Goal: Task Accomplishment & Management: Complete application form

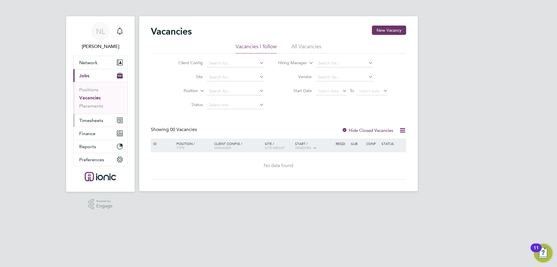
click at [87, 120] on span "Timesheets" at bounding box center [91, 120] width 24 height 6
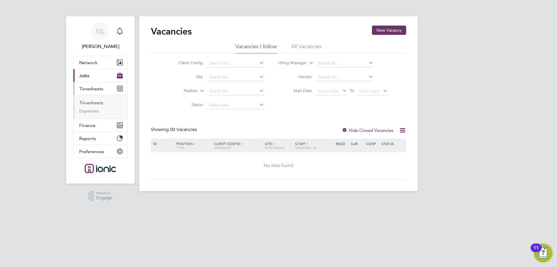
click at [98, 101] on link "Timesheets" at bounding box center [91, 103] width 24 height 6
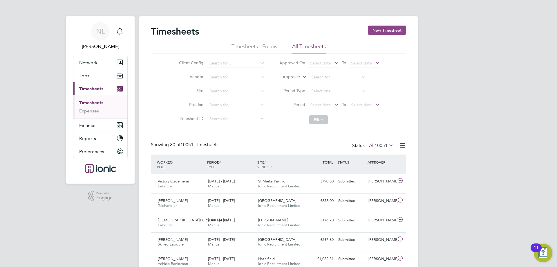
click at [382, 29] on button "New Timesheet" at bounding box center [387, 30] width 38 height 9
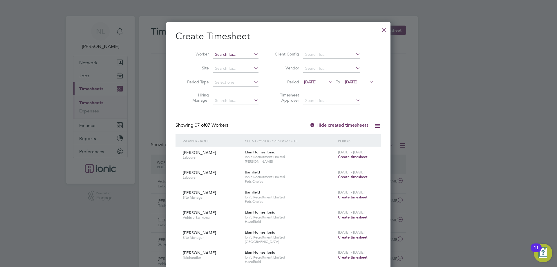
click at [235, 53] on input at bounding box center [236, 54] width 46 height 8
click at [233, 60] on li "[PERSON_NAME]" at bounding box center [236, 62] width 46 height 8
type input "[PERSON_NAME]"
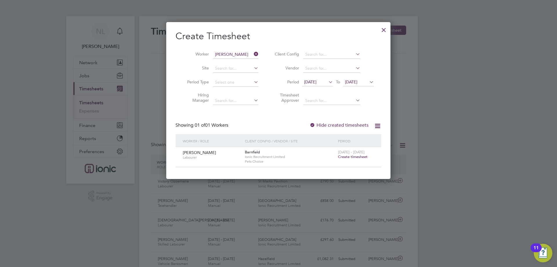
click at [350, 156] on span "Create timesheet" at bounding box center [353, 156] width 30 height 5
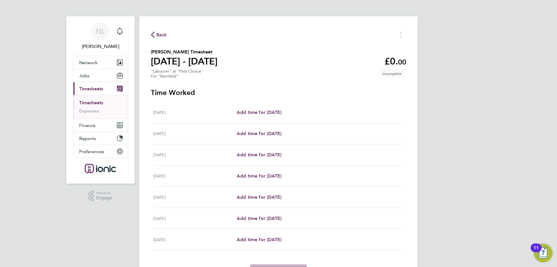
click at [257, 116] on div "[DATE] Add time for [DATE] Add time for [DATE]" at bounding box center [278, 112] width 251 height 21
click at [257, 113] on span "Add time for [DATE]" at bounding box center [259, 112] width 45 height 6
select select "30"
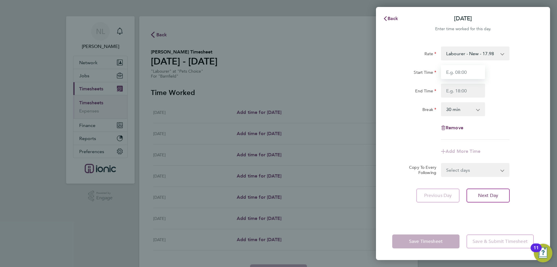
click at [481, 66] on input "Start Time" at bounding box center [463, 72] width 44 height 14
type input "07:30"
click at [470, 91] on input "End Time" at bounding box center [463, 91] width 44 height 14
type input "16:30"
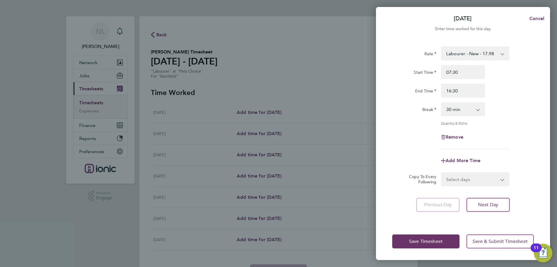
click at [507, 125] on div "Rate Labourer - New - 17.98 1 - 16.71 Start Time 07:30 End Time 16:30 Break 0 m…" at bounding box center [463, 97] width 142 height 102
click at [501, 208] on button "Next Day" at bounding box center [487, 205] width 43 height 14
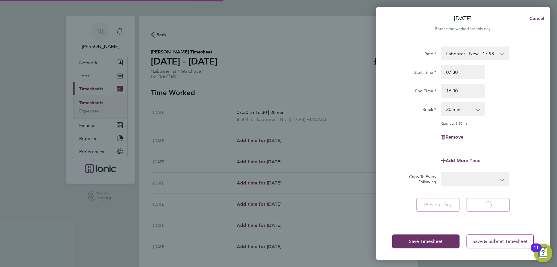
select select "30"
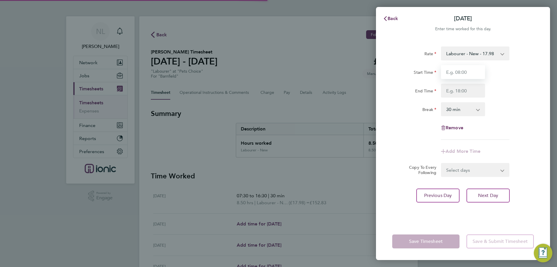
click at [457, 75] on input "Start Time" at bounding box center [463, 72] width 44 height 14
type input "07:30"
click at [459, 93] on input "End Time" at bounding box center [463, 91] width 44 height 14
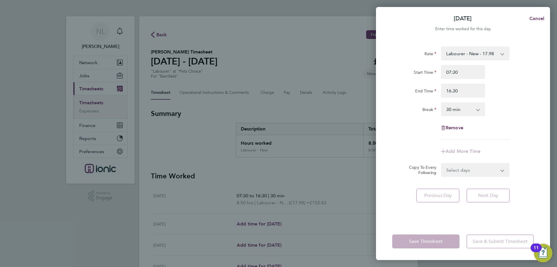
type input "16:30"
click at [516, 119] on div "Rate Labourer - New - 17.98 1 - 16.71 Start Time 07:30 End Time 16:30 Break 0 m…" at bounding box center [463, 92] width 142 height 93
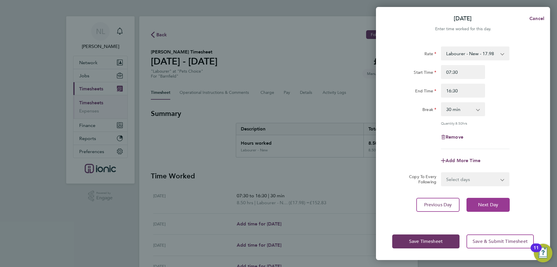
click at [492, 202] on span "Next Day" at bounding box center [488, 205] width 20 height 6
select select "30"
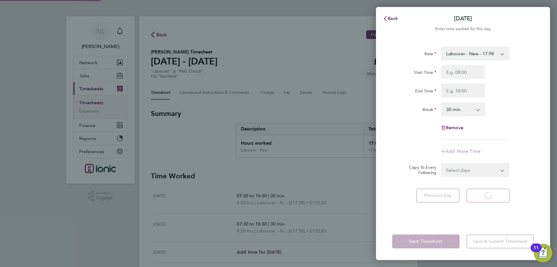
select select "30"
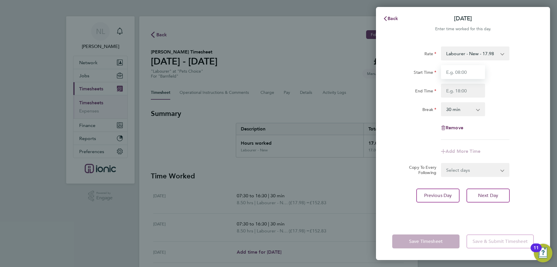
click at [468, 73] on input "Start Time" at bounding box center [463, 72] width 44 height 14
type input "07:30"
click at [475, 91] on input "End Time" at bounding box center [463, 91] width 44 height 14
type input "16:30"
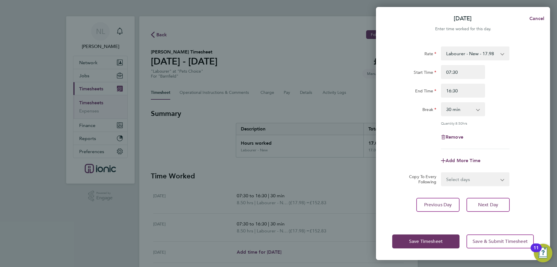
click at [502, 120] on div "Rate Labourer - New - 17.98 1 - 16.71 Start Time 07:30 End Time 16:30 Break 0 m…" at bounding box center [463, 97] width 142 height 102
click at [486, 204] on span "Next Day" at bounding box center [488, 205] width 20 height 6
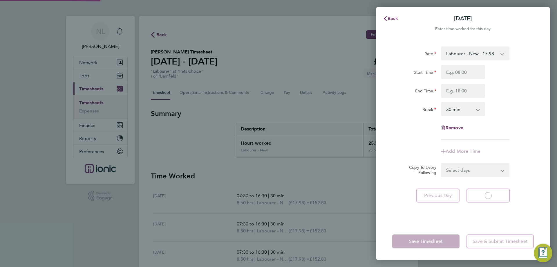
select select "30"
click at [460, 71] on input "Start Time" at bounding box center [463, 72] width 44 height 14
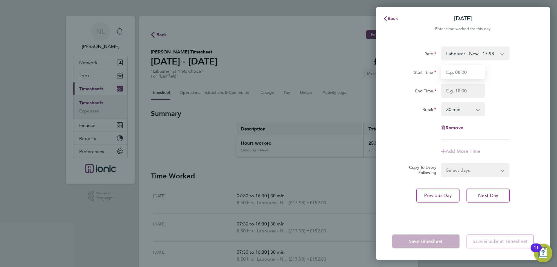
type input "07:30"
click at [464, 86] on input "End Time" at bounding box center [463, 91] width 44 height 14
type input "16:30"
click at [508, 145] on app-timesheet-line-form-group "Rate Labourer - New - 17.98 1 - 16.71 Start Time 07:30 End Time 16:30 Break 0 m…" at bounding box center [463, 102] width 142 height 112
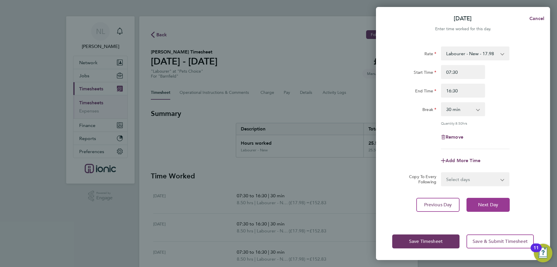
click at [481, 200] on button "Next Day" at bounding box center [487, 205] width 43 height 14
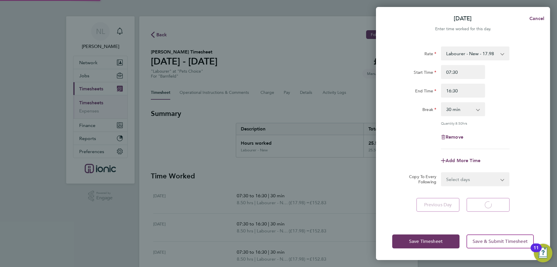
select select "30"
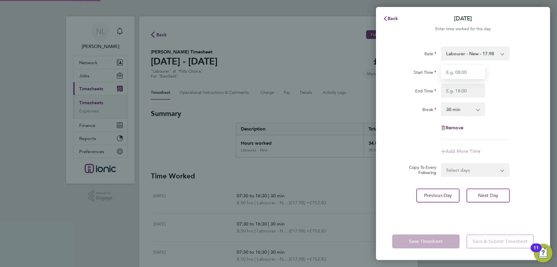
drag, startPoint x: 459, startPoint y: 75, endPoint x: 460, endPoint y: 70, distance: 4.8
click at [460, 70] on input "Start Time" at bounding box center [463, 72] width 44 height 14
type input "07:30"
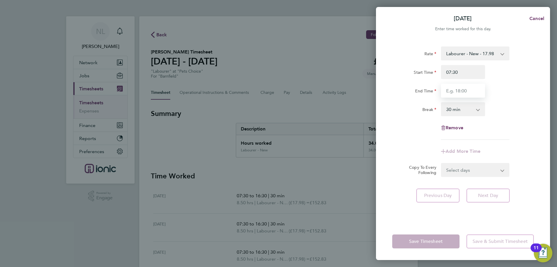
click at [455, 91] on input "End Time" at bounding box center [463, 91] width 44 height 14
type input "15:30"
click at [513, 149] on app-timesheet-line-form-group "Rate Labourer - New - 17.98 1 - 16.71 Start Time 07:30 End Time 15:30 Break 0 m…" at bounding box center [463, 102] width 142 height 112
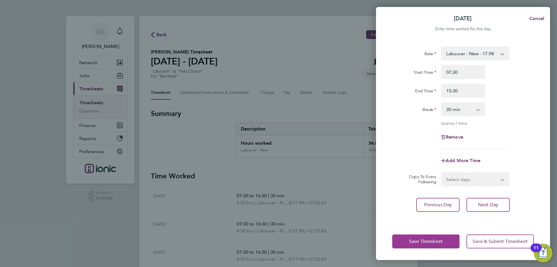
click at [435, 242] on span "Save Timesheet" at bounding box center [426, 241] width 34 height 6
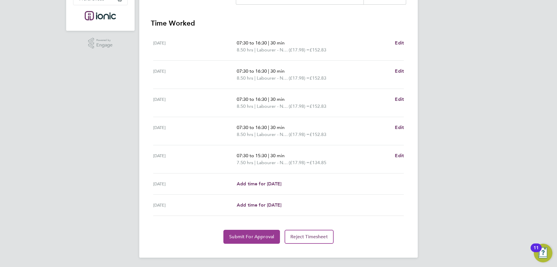
click at [256, 235] on span "Submit For Approval" at bounding box center [251, 236] width 45 height 6
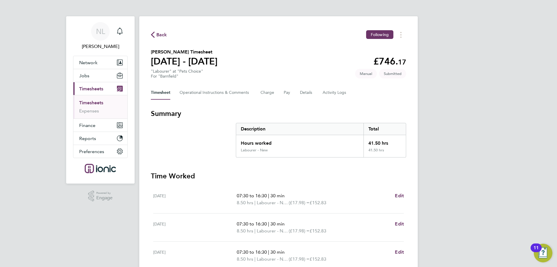
click at [99, 102] on link "Timesheets" at bounding box center [91, 103] width 24 height 6
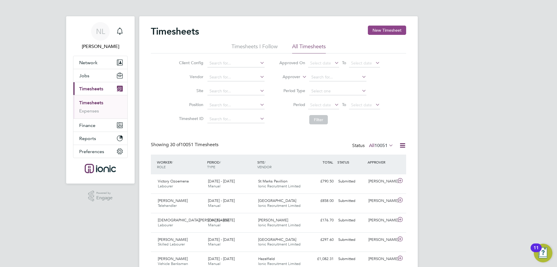
click at [385, 27] on button "New Timesheet" at bounding box center [387, 30] width 38 height 9
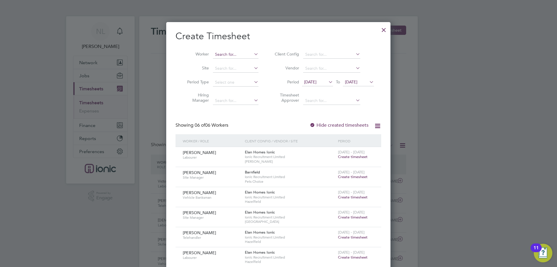
click at [224, 55] on input at bounding box center [236, 54] width 46 height 8
click at [250, 62] on b "Doy" at bounding box center [254, 62] width 8 height 5
type input "[PERSON_NAME]"
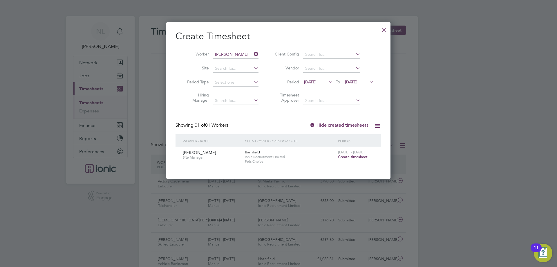
click at [348, 158] on span "Create timesheet" at bounding box center [353, 156] width 30 height 5
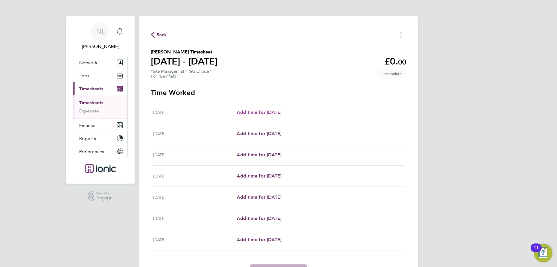
click at [264, 113] on span "Add time for [DATE]" at bounding box center [259, 112] width 45 height 6
select select "30"
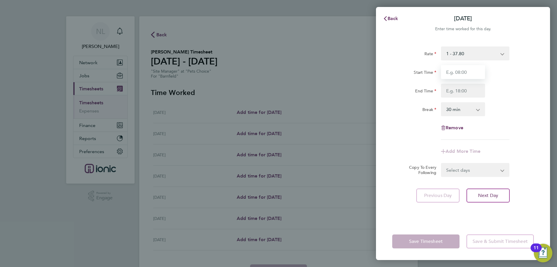
click at [453, 73] on input "Start Time" at bounding box center [463, 72] width 44 height 14
type input "07:30"
click at [463, 92] on input "End Time" at bounding box center [463, 91] width 44 height 14
type input "16:30"
click at [508, 121] on div "Rate 1 - 37.80 Start Time 07:30 End Time 16:30 Break 0 min 15 min 30 min 45 min…" at bounding box center [463, 92] width 142 height 93
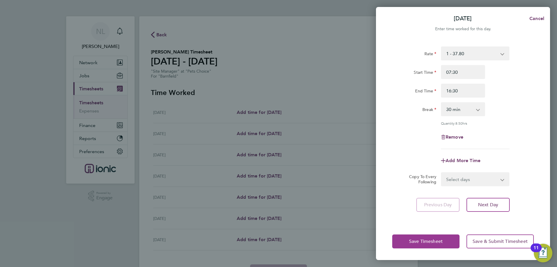
click at [440, 243] on span "Save Timesheet" at bounding box center [426, 241] width 34 height 6
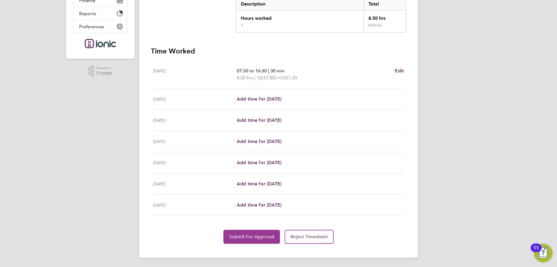
click at [260, 238] on span "Submit For Approval" at bounding box center [251, 236] width 45 height 6
